Goal: Find contact information: Find contact information

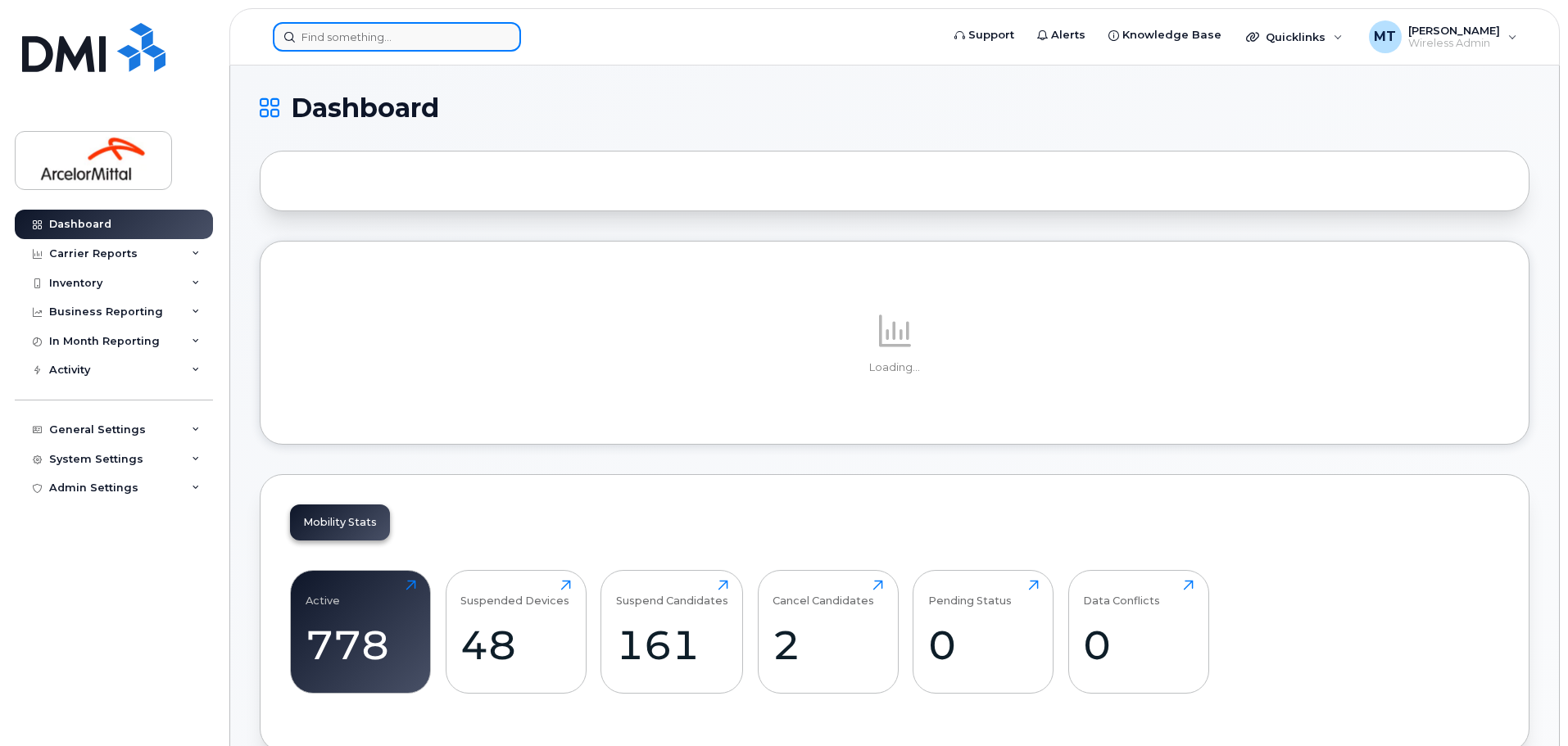
click at [330, 36] on input at bounding box center [397, 37] width 249 height 29
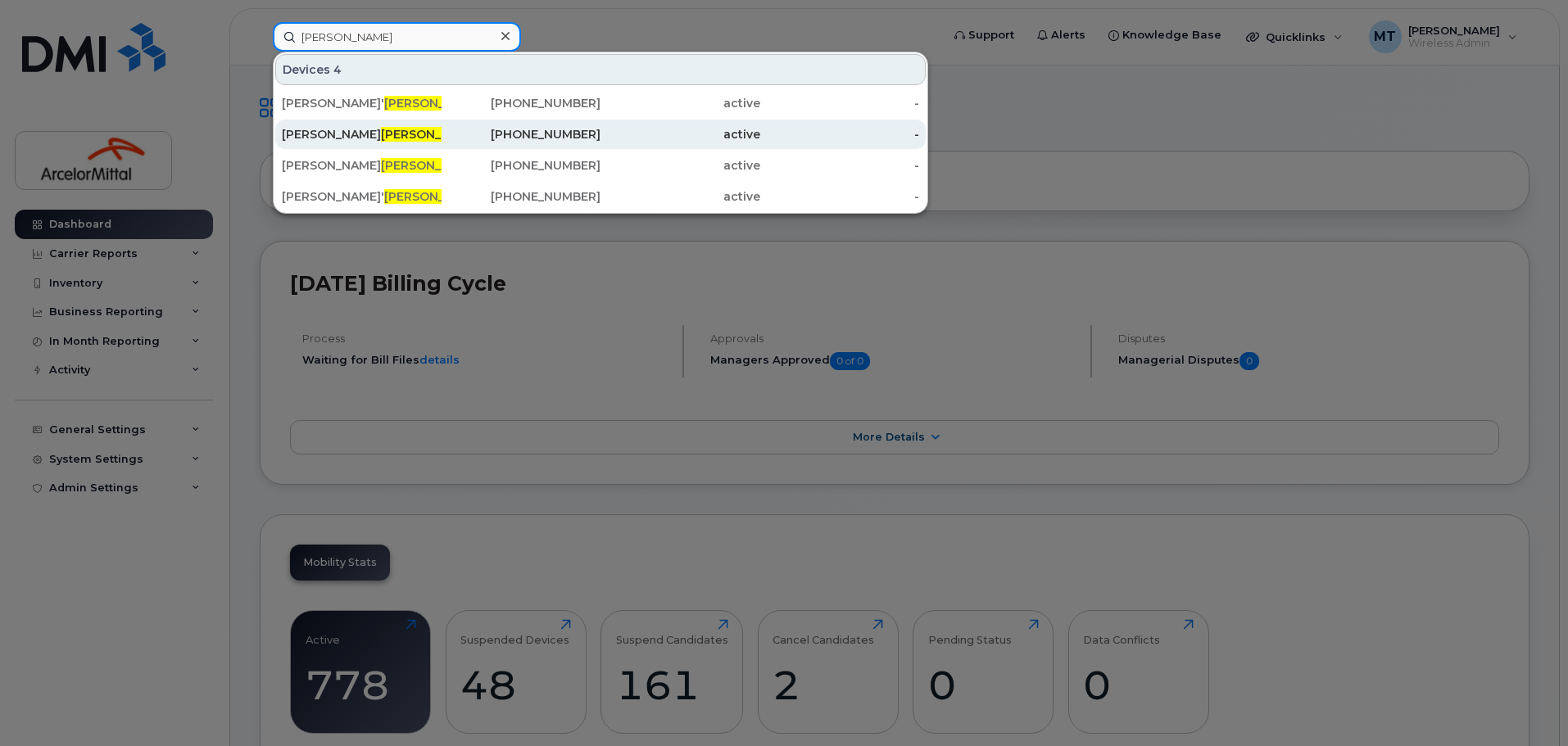
type input "[PERSON_NAME]"
click at [381, 135] on span "[PERSON_NAME]" at bounding box center [430, 134] width 99 height 15
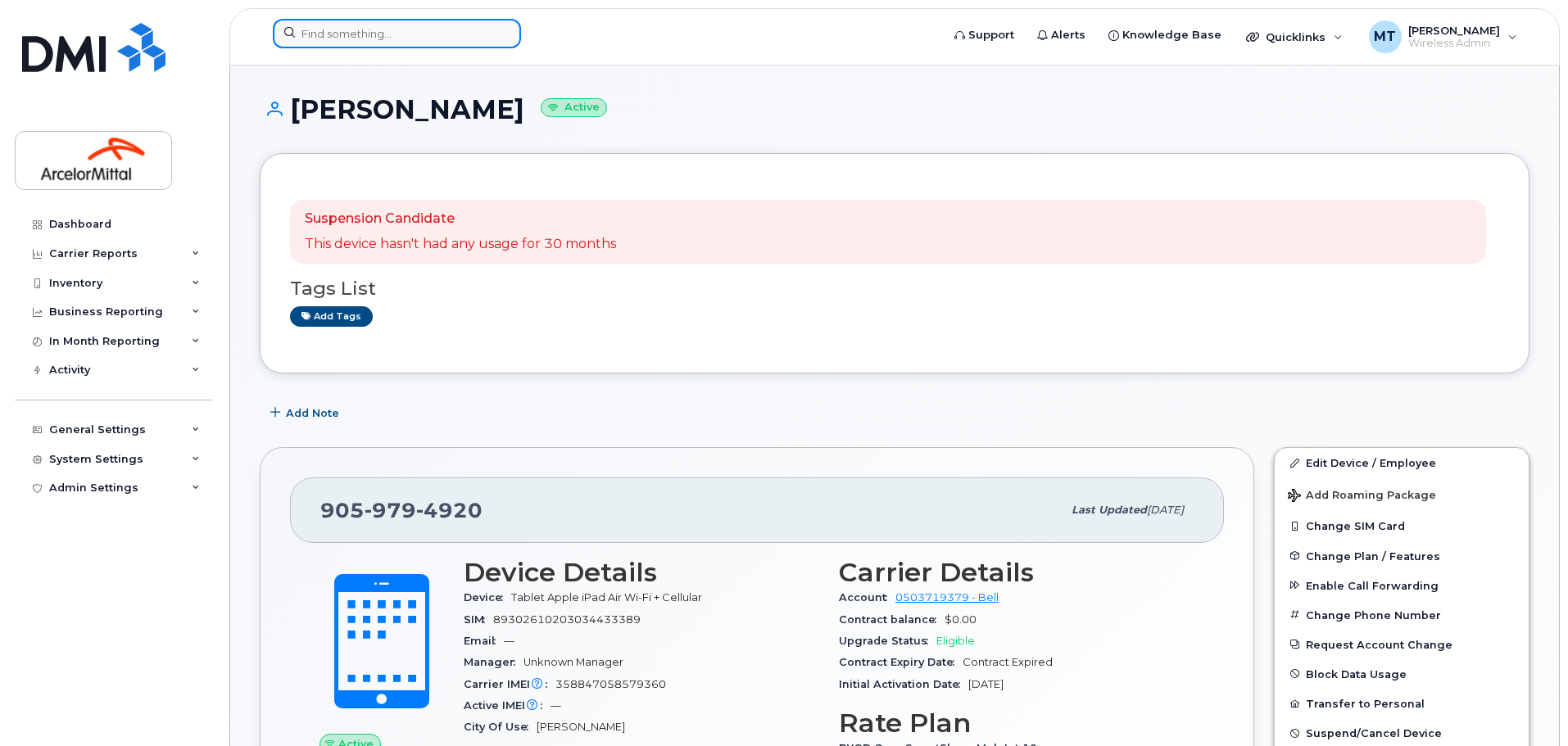
click at [397, 29] on input at bounding box center [397, 33] width 249 height 29
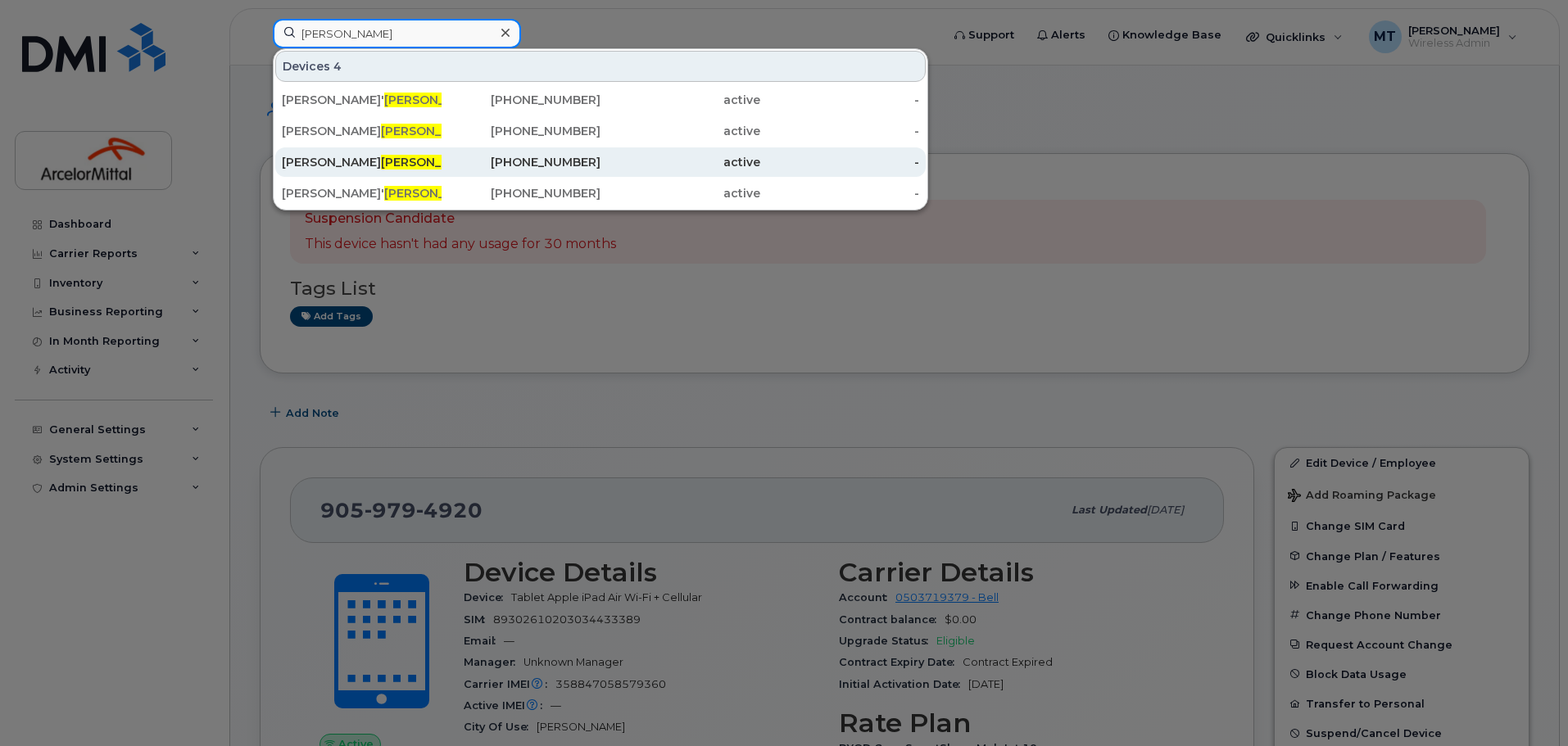
type input "[PERSON_NAME]"
click at [381, 163] on span "[PERSON_NAME]" at bounding box center [430, 162] width 99 height 15
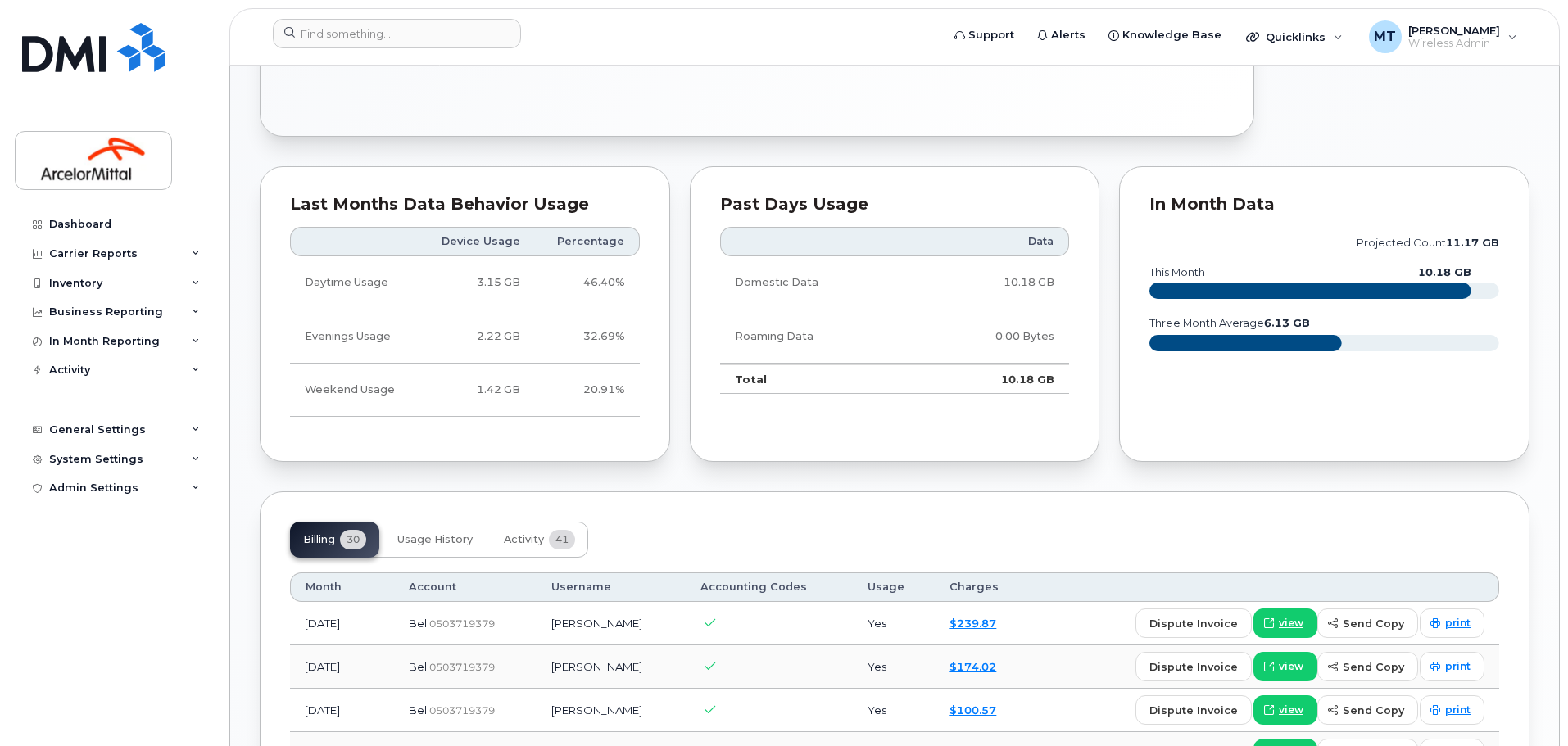
scroll to position [246, 0]
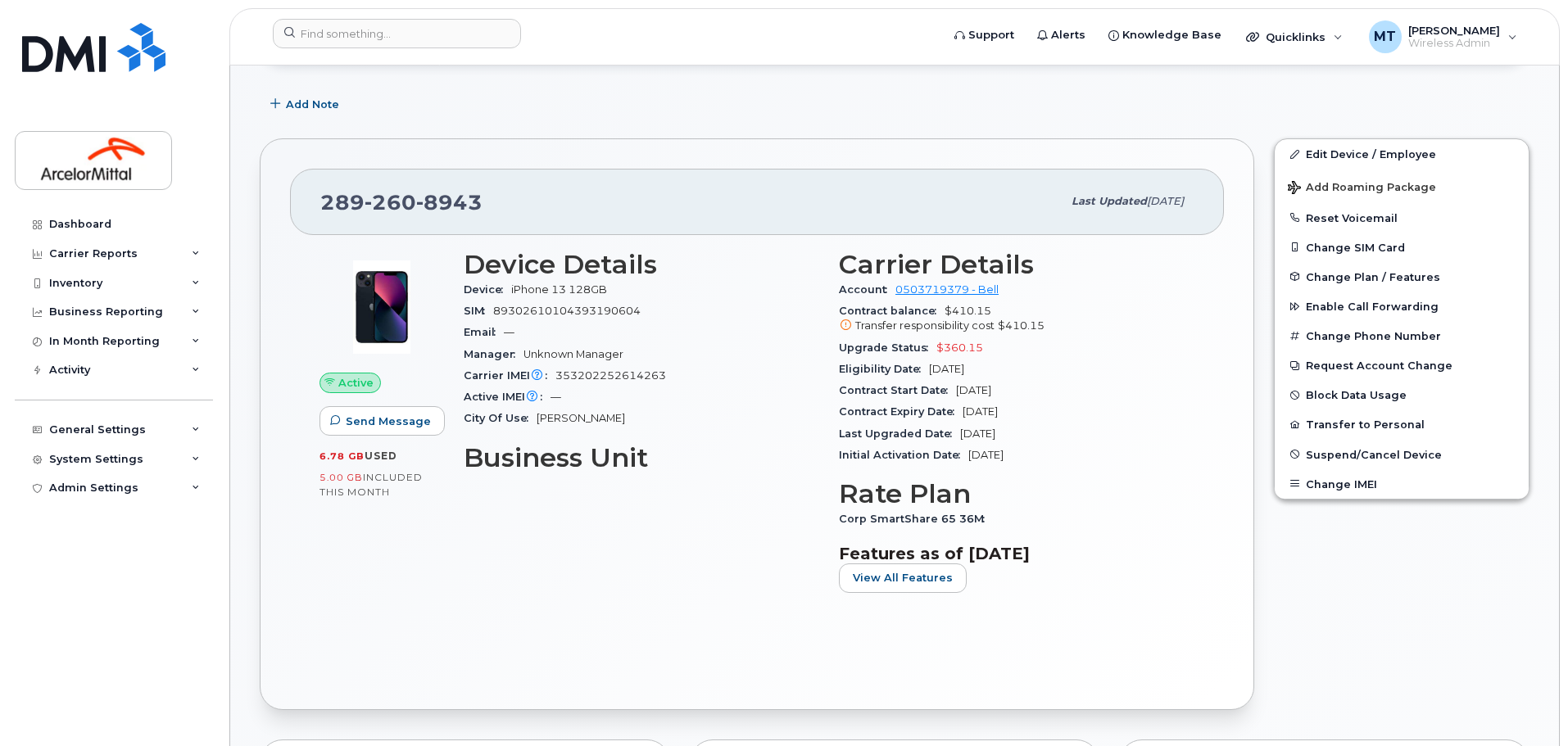
click at [376, 199] on span "260" at bounding box center [390, 202] width 52 height 24
copy span "289 260 8943"
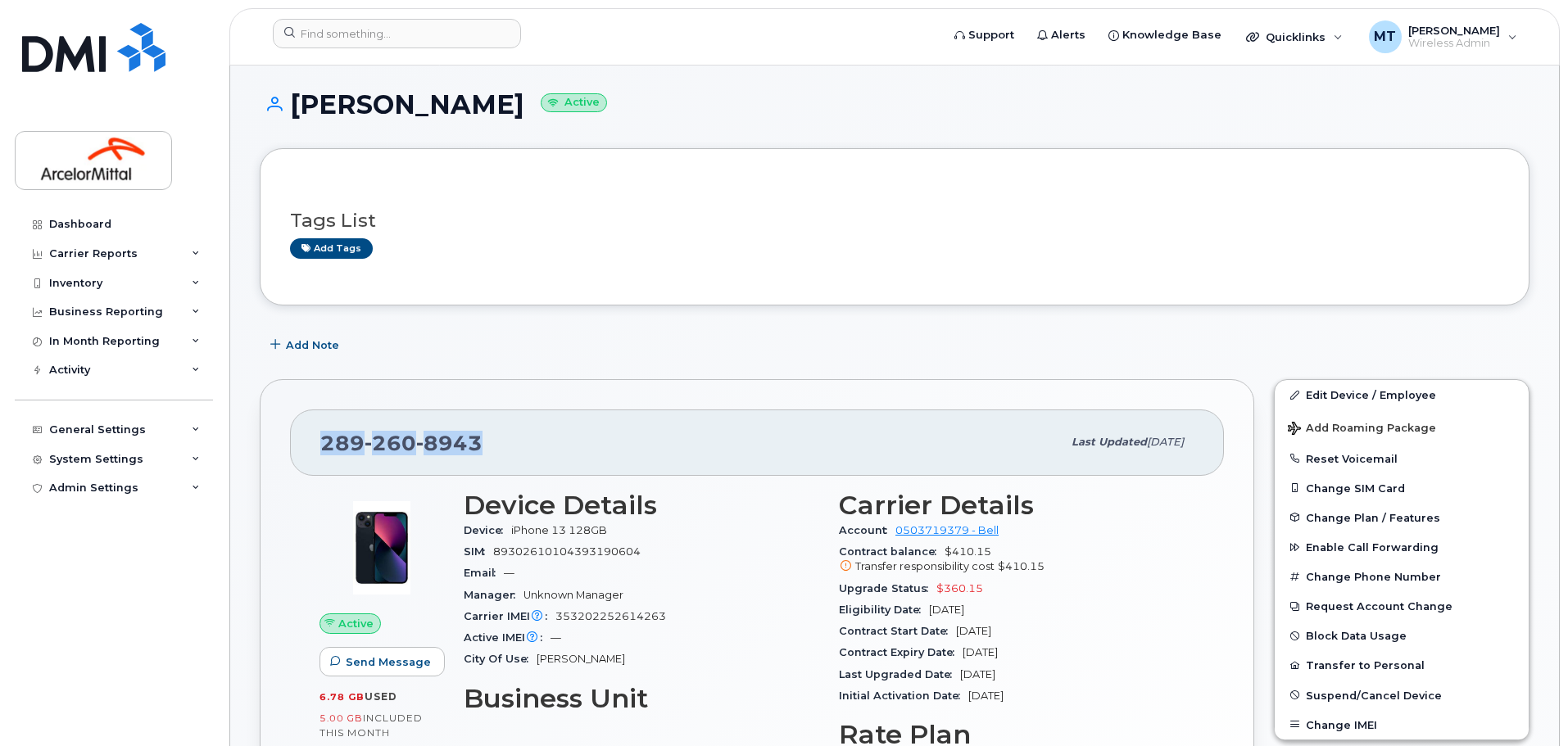
scroll to position [0, 0]
